Goal: Transaction & Acquisition: Obtain resource

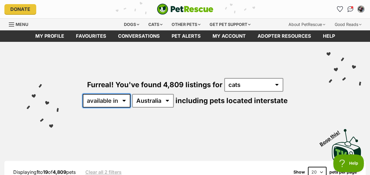
click at [124, 101] on select "available in located in" at bounding box center [107, 101] width 48 height 14
select select "disabled"
click at [83, 94] on select "available in located in" at bounding box center [107, 101] width 48 height 14
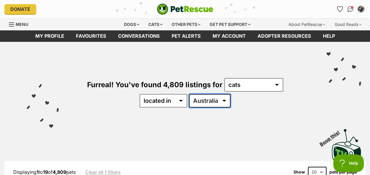
click at [205, 101] on select "Australia ACT NSW NT QLD SA TAS VIC WA" at bounding box center [209, 101] width 41 height 14
select select "SA"
click at [189, 94] on select "Australia ACT NSW NT QLD SA TAS VIC WA" at bounding box center [209, 101] width 41 height 14
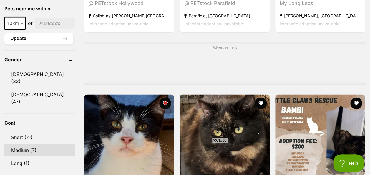
scroll to position [500, 0]
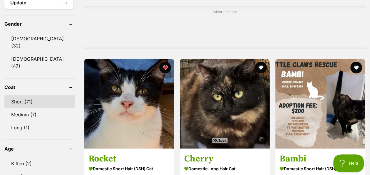
click at [28, 95] on link "Short (71)" at bounding box center [39, 101] width 70 height 12
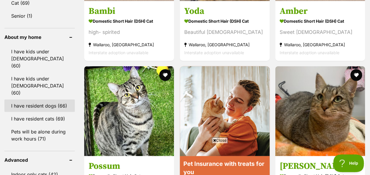
click at [31, 99] on link "I have resident dogs (66)" at bounding box center [39, 105] width 70 height 12
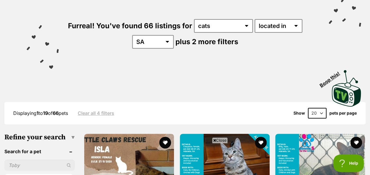
click at [321, 114] on select "20 40 60" at bounding box center [317, 113] width 19 height 11
select select "60"
click at [308, 108] on select "20 40 60" at bounding box center [317, 113] width 19 height 11
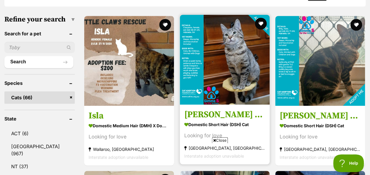
click at [240, 78] on img at bounding box center [225, 60] width 90 height 90
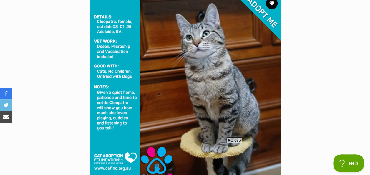
scroll to position [147, 0]
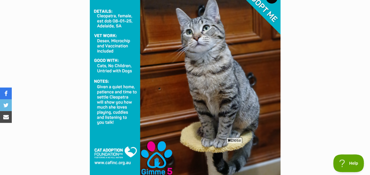
click at [235, 139] on span "Close" at bounding box center [234, 140] width 16 height 6
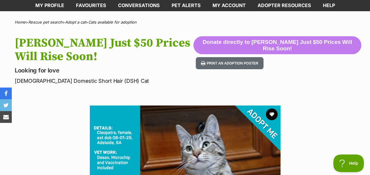
scroll to position [29, 0]
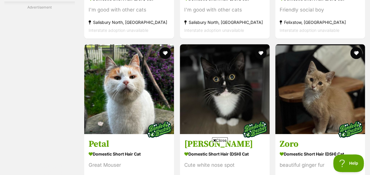
scroll to position [2441, 0]
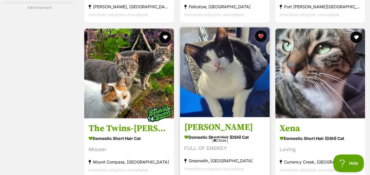
click at [215, 75] on img at bounding box center [225, 72] width 90 height 90
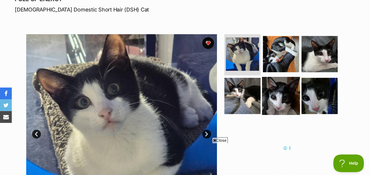
click at [271, 99] on img at bounding box center [281, 95] width 38 height 38
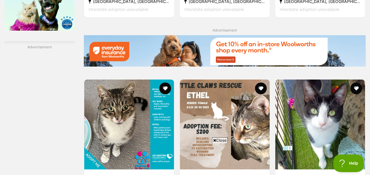
scroll to position [920, 0]
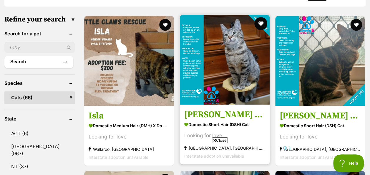
click at [260, 24] on button "favourite" at bounding box center [260, 23] width 13 height 13
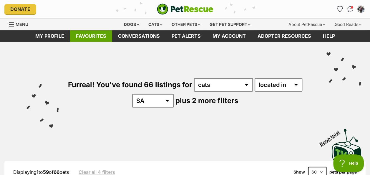
click at [96, 34] on link "Favourites" at bounding box center [91, 35] width 42 height 11
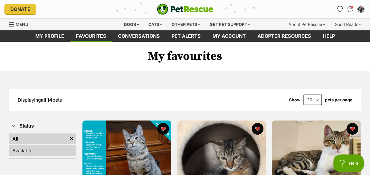
click at [32, 151] on link "Available" at bounding box center [42, 150] width 67 height 11
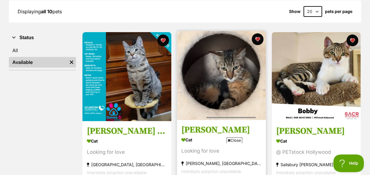
scroll to position [118, 0]
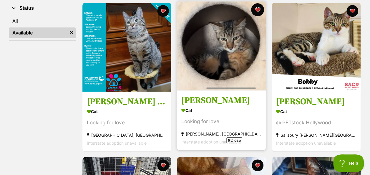
click at [255, 10] on button "favourite" at bounding box center [257, 9] width 13 height 13
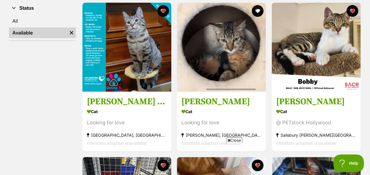
click at [26, 32] on link "Available" at bounding box center [38, 32] width 58 height 11
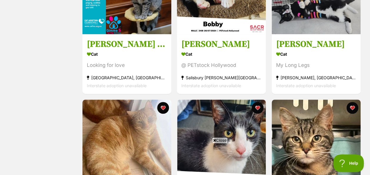
scroll to position [118, 0]
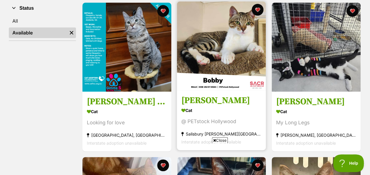
click at [223, 45] on img at bounding box center [221, 45] width 89 height 89
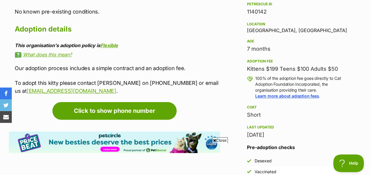
scroll to position [382, 0]
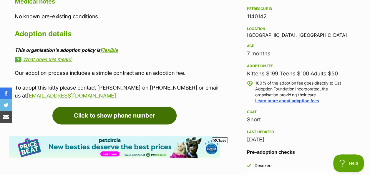
click at [109, 115] on link "Click to show phone number" at bounding box center [114, 115] width 124 height 18
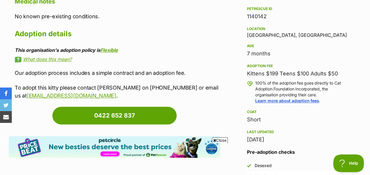
click at [45, 61] on link "What does this mean?" at bounding box center [117, 58] width 205 height 5
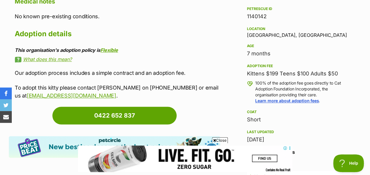
scroll to position [0, 0]
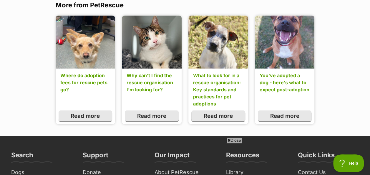
scroll to position [677, 0]
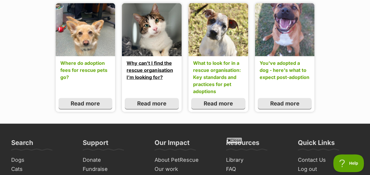
click at [141, 77] on link "Why can’t I find the rescue organisation I’m looking for?" at bounding box center [151, 69] width 50 height 21
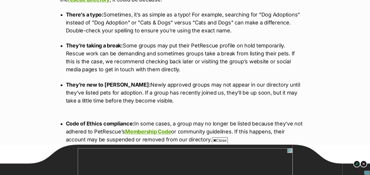
scroll to position [353, 0]
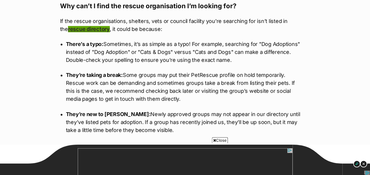
click at [89, 29] on link "rescue directory" at bounding box center [89, 29] width 42 height 6
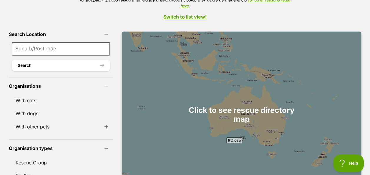
scroll to position [147, 0]
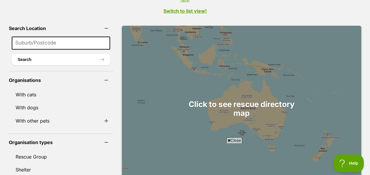
click at [30, 36] on input at bounding box center [61, 42] width 98 height 13
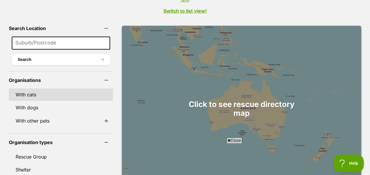
click at [29, 88] on link "With cats" at bounding box center [61, 94] width 104 height 12
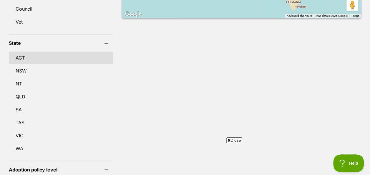
scroll to position [353, 0]
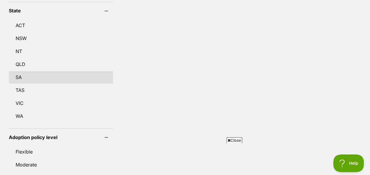
click at [25, 71] on link "SA" at bounding box center [61, 77] width 104 height 12
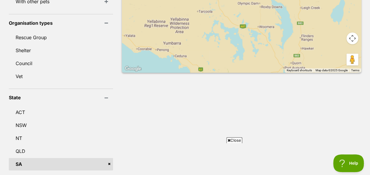
scroll to position [265, 0]
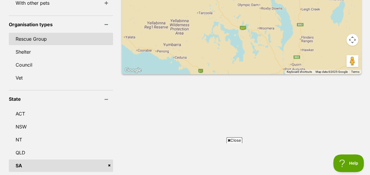
click at [33, 33] on link "Rescue Group" at bounding box center [61, 39] width 104 height 12
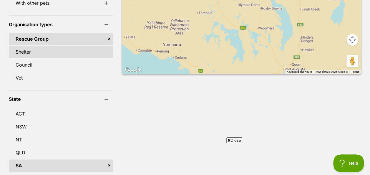
click at [28, 46] on link "Shelter" at bounding box center [61, 52] width 104 height 12
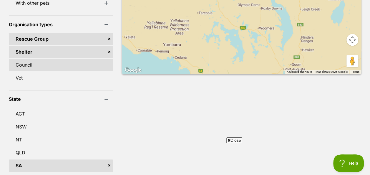
click at [28, 59] on link "Council" at bounding box center [61, 65] width 104 height 12
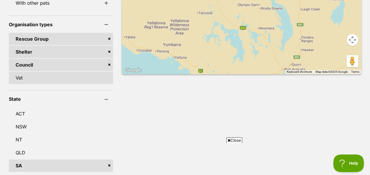
click at [25, 71] on link "Vet" at bounding box center [61, 77] width 104 height 12
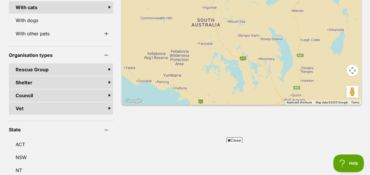
scroll to position [206, 0]
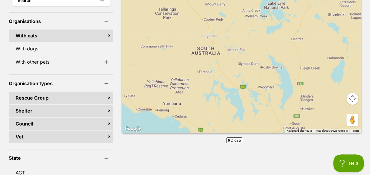
click at [238, 139] on span "Close" at bounding box center [234, 140] width 16 height 6
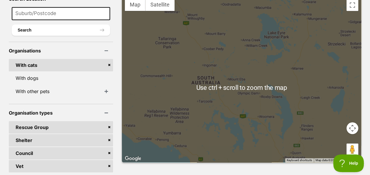
scroll to position [147, 0]
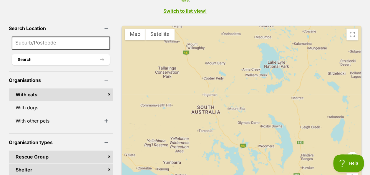
click at [52, 36] on input at bounding box center [61, 42] width 98 height 13
type input "5098"
click at [78, 54] on button "Search" at bounding box center [61, 59] width 98 height 11
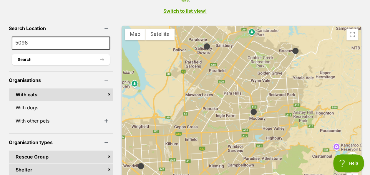
scroll to position [118, 0]
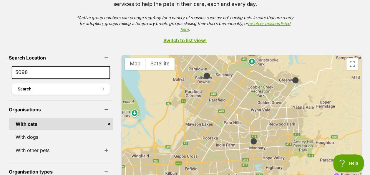
click at [250, 137] on img at bounding box center [253, 140] width 7 height 7
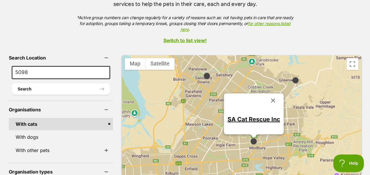
click at [203, 72] on img at bounding box center [206, 75] width 7 height 7
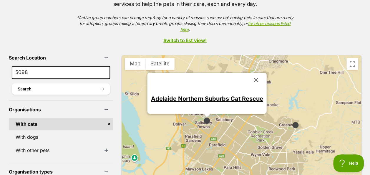
click at [291, 121] on img at bounding box center [294, 124] width 7 height 7
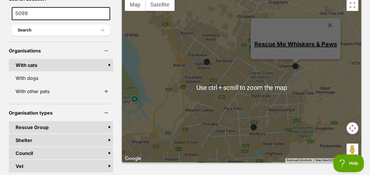
scroll to position [147, 0]
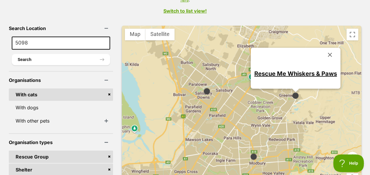
click at [203, 87] on img at bounding box center [206, 90] width 7 height 7
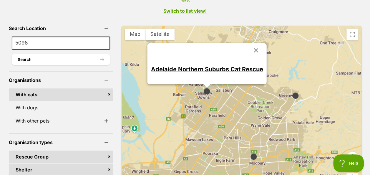
click at [291, 92] on img at bounding box center [294, 95] width 7 height 7
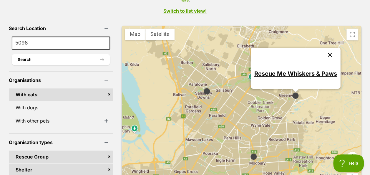
click at [322, 48] on button "Close" at bounding box center [329, 55] width 14 height 14
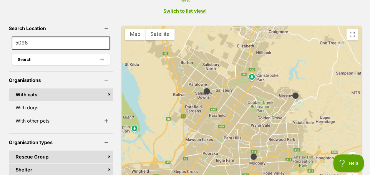
click at [250, 153] on img at bounding box center [253, 156] width 7 height 7
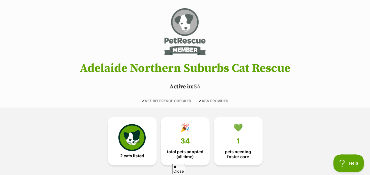
scroll to position [59, 0]
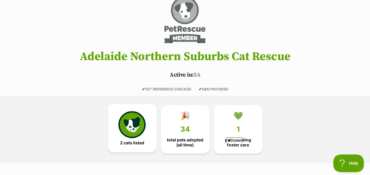
click at [131, 120] on img at bounding box center [131, 124] width 27 height 27
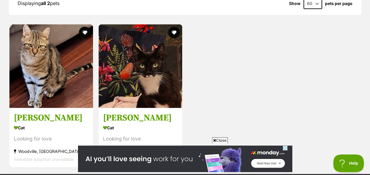
scroll to position [544, 0]
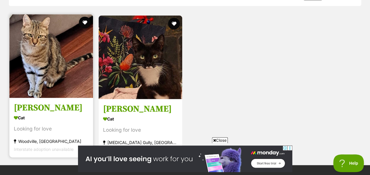
click at [39, 120] on div "Cat" at bounding box center [51, 117] width 75 height 9
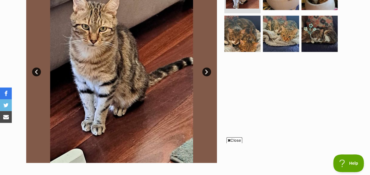
scroll to position [147, 0]
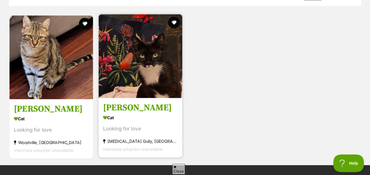
click at [152, 54] on img at bounding box center [141, 56] width 84 height 84
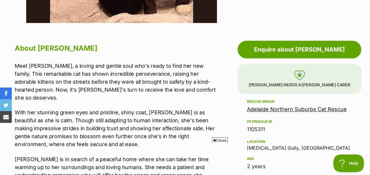
scroll to position [265, 0]
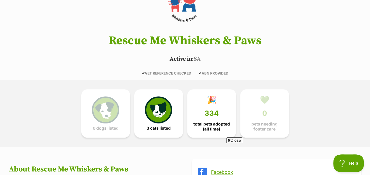
scroll to position [88, 0]
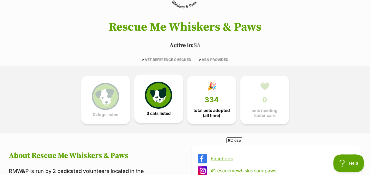
click at [158, 99] on img at bounding box center [158, 94] width 27 height 27
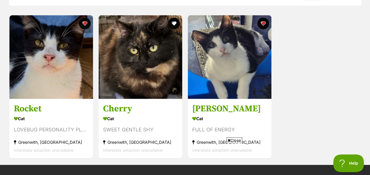
scroll to position [709, 0]
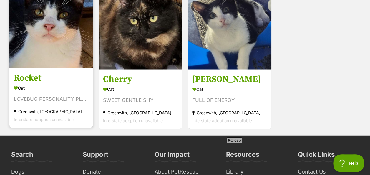
click at [52, 96] on div "LOVEBUG PERSONALITY PLUS" at bounding box center [51, 99] width 75 height 8
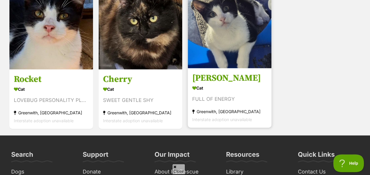
click at [229, 50] on img at bounding box center [230, 27] width 84 height 84
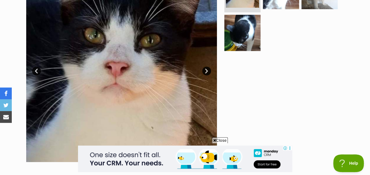
scroll to position [118, 0]
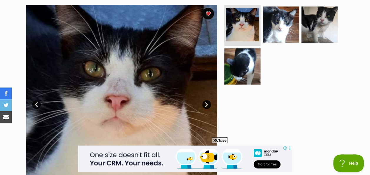
click at [204, 104] on link "Next" at bounding box center [206, 104] width 9 height 9
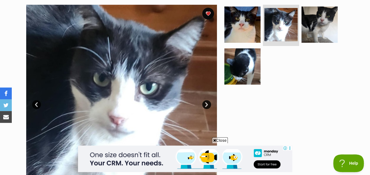
click at [204, 104] on link "Next" at bounding box center [206, 104] width 9 height 9
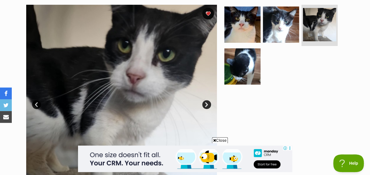
click at [204, 104] on link "Next" at bounding box center [206, 104] width 9 height 9
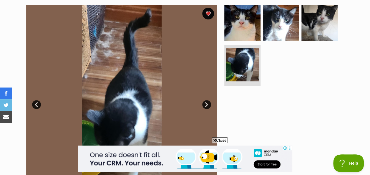
click at [204, 105] on link "Next" at bounding box center [206, 104] width 9 height 9
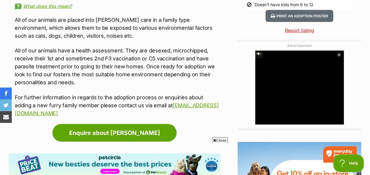
scroll to position [647, 0]
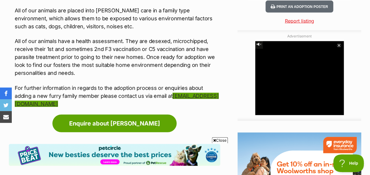
click at [68, 94] on link "rescuemewhiskersandpaws@gmail.com" at bounding box center [117, 100] width 204 height 14
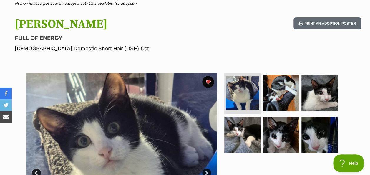
scroll to position [0, 0]
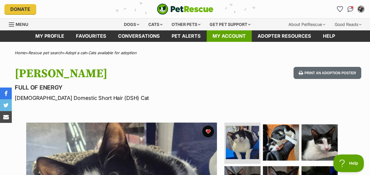
click at [230, 33] on link "My account" at bounding box center [228, 35] width 45 height 11
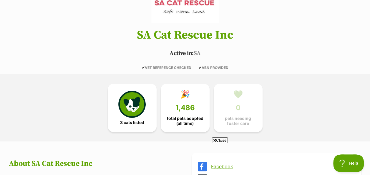
scroll to position [88, 0]
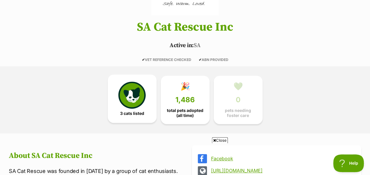
click at [134, 94] on img at bounding box center [131, 94] width 27 height 27
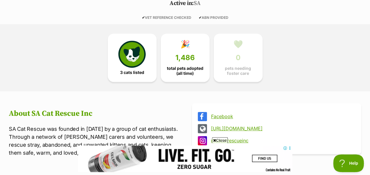
scroll to position [128, 0]
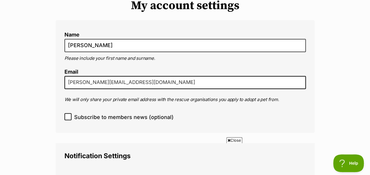
scroll to position [59, 0]
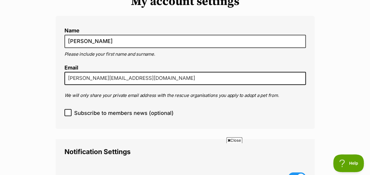
click at [67, 111] on icon at bounding box center [68, 112] width 4 height 4
click at [67, 111] on input "Subscribe to members news (optional)" at bounding box center [67, 112] width 7 height 7
checkbox input "true"
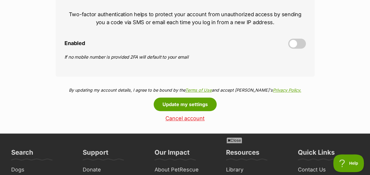
scroll to position [294, 0]
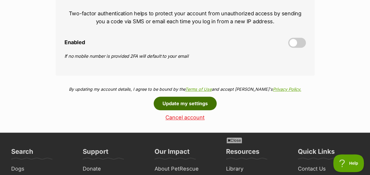
click at [186, 104] on button "Update my settings" at bounding box center [185, 103] width 63 height 14
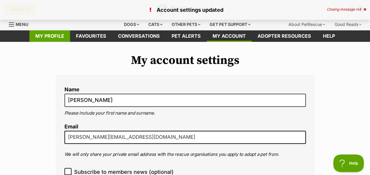
click at [47, 35] on link "My profile" at bounding box center [49, 35] width 41 height 11
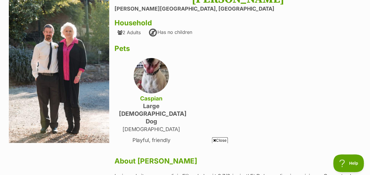
scroll to position [59, 0]
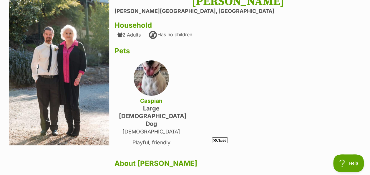
click at [152, 79] on img at bounding box center [151, 77] width 35 height 35
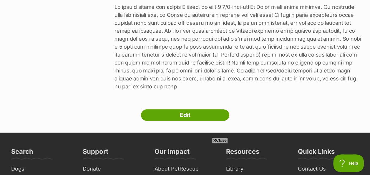
scroll to position [265, 0]
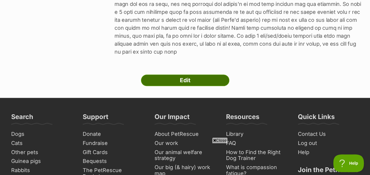
click at [185, 74] on link "Edit" at bounding box center [185, 80] width 88 height 12
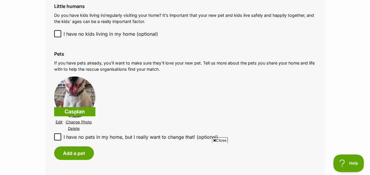
scroll to position [618, 0]
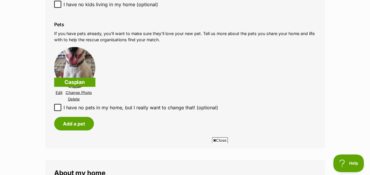
click at [61, 92] on link "Edit" at bounding box center [59, 92] width 7 height 4
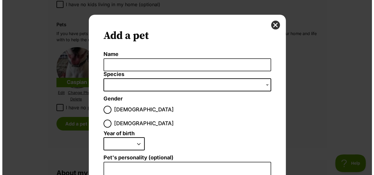
scroll to position [0, 0]
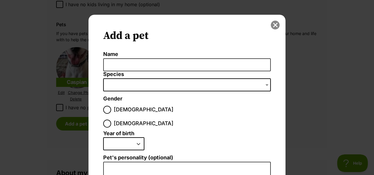
click at [272, 26] on button "close" at bounding box center [275, 25] width 9 height 9
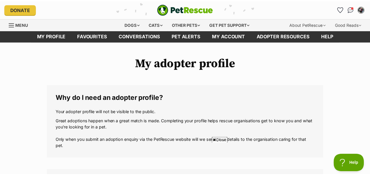
scroll to position [618, 0]
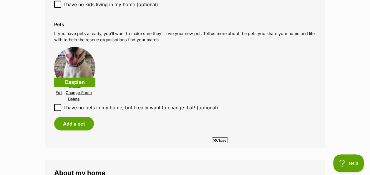
click at [78, 92] on link "Change Photo" at bounding box center [79, 92] width 26 height 4
click at [80, 92] on link "Change Photo" at bounding box center [79, 92] width 26 height 4
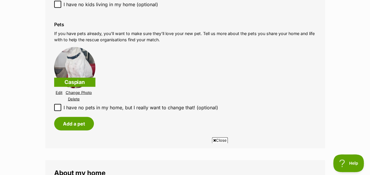
click at [72, 61] on img at bounding box center [74, 67] width 41 height 41
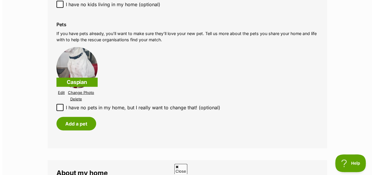
scroll to position [0, 0]
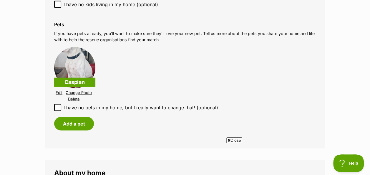
click at [82, 93] on link "Change Photo" at bounding box center [79, 92] width 26 height 4
click at [82, 91] on link "Change Photo" at bounding box center [79, 92] width 26 height 4
click at [76, 92] on link "Change Photo" at bounding box center [79, 92] width 26 height 4
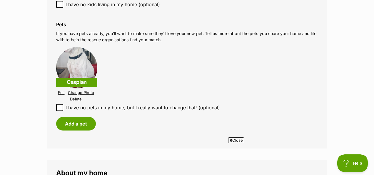
click at [237, 138] on span "Close" at bounding box center [236, 140] width 16 height 6
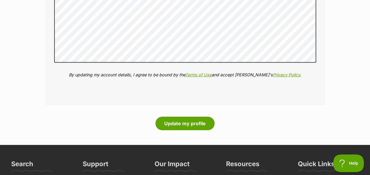
scroll to position [912, 0]
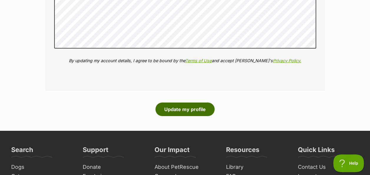
click at [187, 106] on button "Update my profile" at bounding box center [184, 109] width 59 height 14
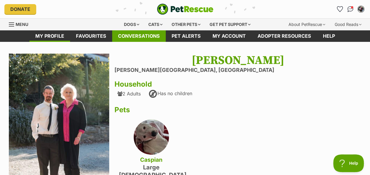
click at [137, 34] on link "Conversations" at bounding box center [139, 35] width 54 height 11
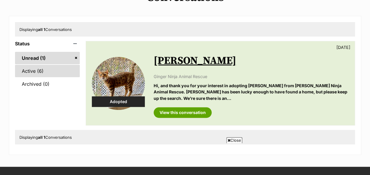
click at [34, 72] on link "Active (6)" at bounding box center [47, 71] width 65 height 12
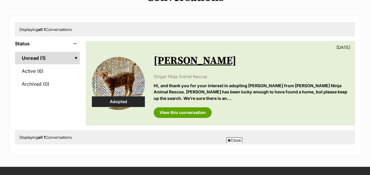
scroll to position [59, 0]
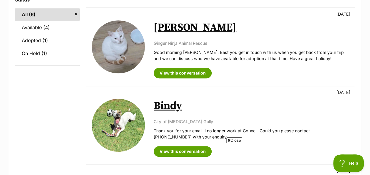
scroll to position [176, 0]
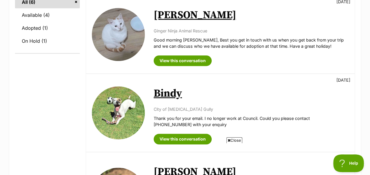
click at [168, 91] on link "Bindy" at bounding box center [168, 93] width 28 height 13
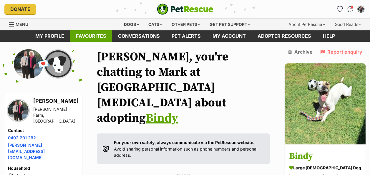
click at [86, 38] on link "Favourites" at bounding box center [91, 35] width 42 height 11
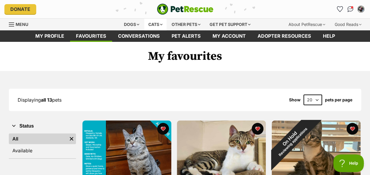
click at [151, 25] on div "Cats" at bounding box center [155, 25] width 22 height 12
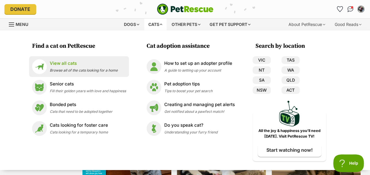
click at [58, 66] on div "View all cats Browse all of the cats looking for a home" at bounding box center [84, 66] width 68 height 13
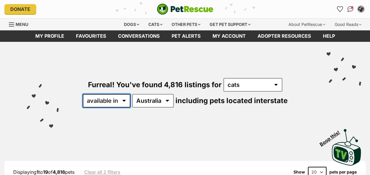
click at [125, 99] on select "available in located in" at bounding box center [107, 101] width 48 height 14
select select "disabled"
click at [83, 94] on select "available in located in" at bounding box center [107, 101] width 48 height 14
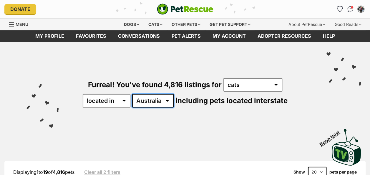
click at [151, 100] on select "Australia ACT NSW NT QLD SA TAS VIC WA" at bounding box center [152, 101] width 41 height 14
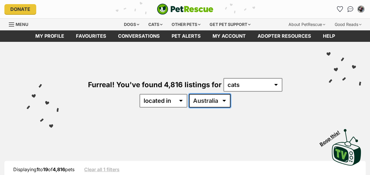
click at [212, 100] on select "Australia ACT NSW NT QLD SA TAS VIC WA" at bounding box center [209, 101] width 41 height 14
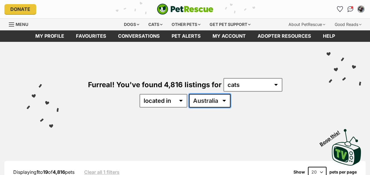
select select "SA"
click at [189, 94] on select "Australia ACT NSW NT QLD SA TAS VIC WA" at bounding box center [209, 101] width 41 height 14
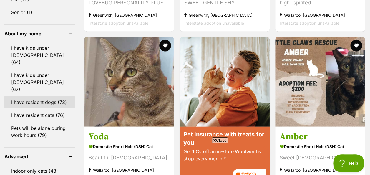
click at [39, 96] on link "I have resident dogs (73)" at bounding box center [39, 102] width 70 height 12
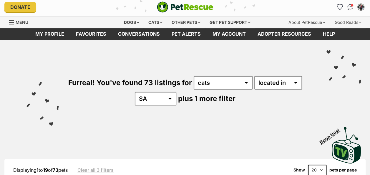
click at [320, 171] on select "20 40 60" at bounding box center [317, 169] width 19 height 11
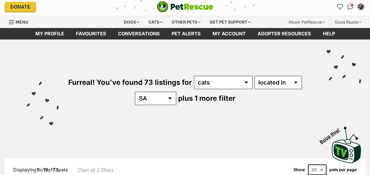
select select "60"
click at [308, 164] on select "20 40 60" at bounding box center [317, 169] width 19 height 11
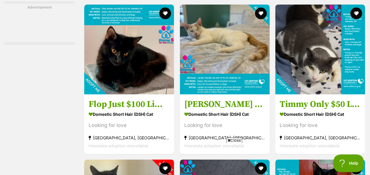
scroll to position [1500, 0]
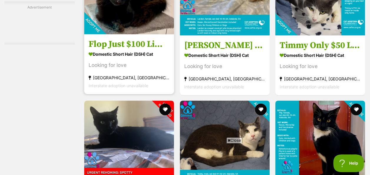
click at [113, 66] on div "Looking for love" at bounding box center [129, 65] width 81 height 8
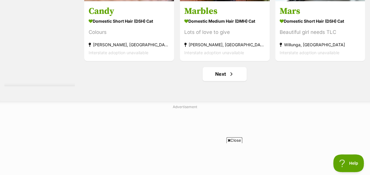
scroll to position [3736, 0]
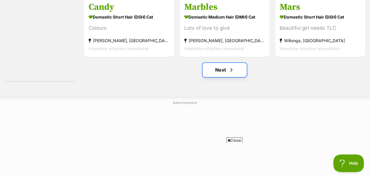
click at [224, 67] on link "Next" at bounding box center [224, 70] width 44 height 14
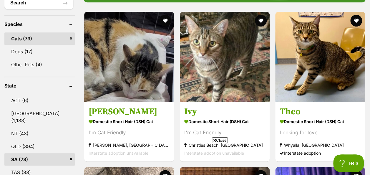
scroll to position [265, 0]
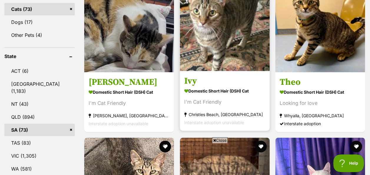
click at [214, 37] on img at bounding box center [225, 26] width 90 height 90
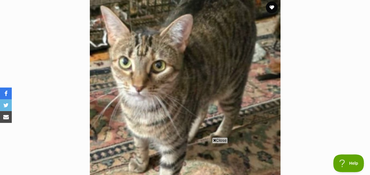
scroll to position [118, 0]
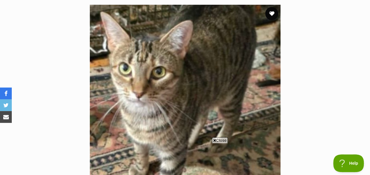
click at [271, 13] on button "favourite" at bounding box center [271, 13] width 13 height 13
